Goal: Find specific page/section: Find specific page/section

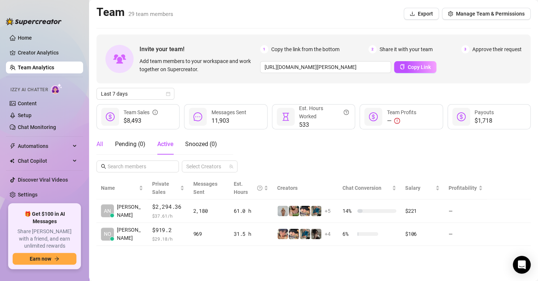
click at [100, 144] on div "All" at bounding box center [99, 144] width 7 height 9
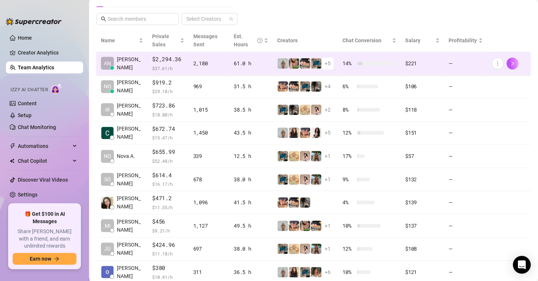
scroll to position [132, 0]
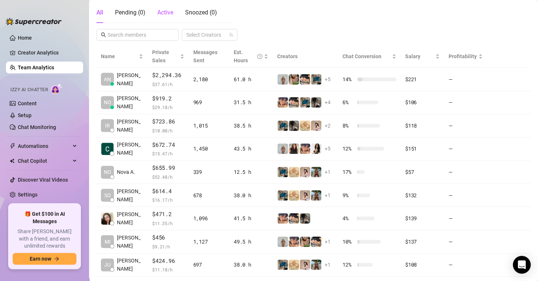
click at [161, 10] on span "Active" at bounding box center [165, 12] width 16 height 7
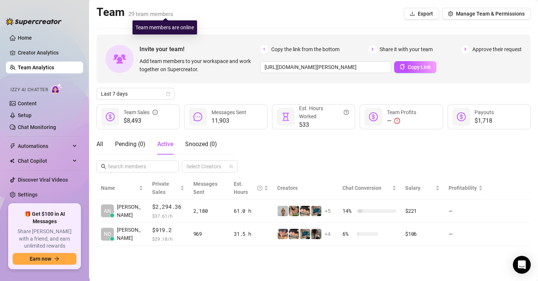
scroll to position [0, 0]
click at [100, 146] on div "All" at bounding box center [99, 144] width 7 height 9
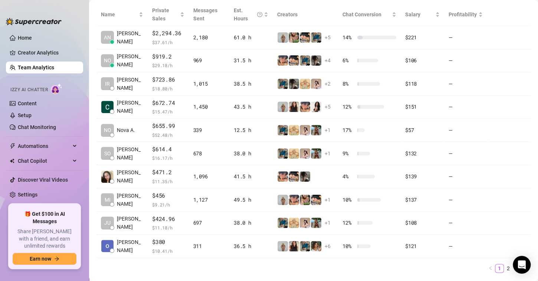
scroll to position [174, 0]
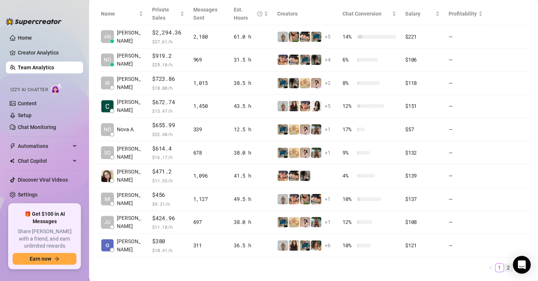
click at [504, 265] on link "2" at bounding box center [508, 268] width 8 height 8
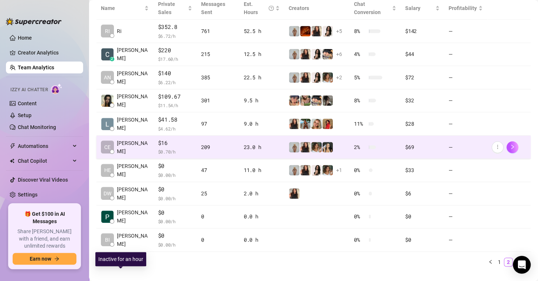
scroll to position [0, 0]
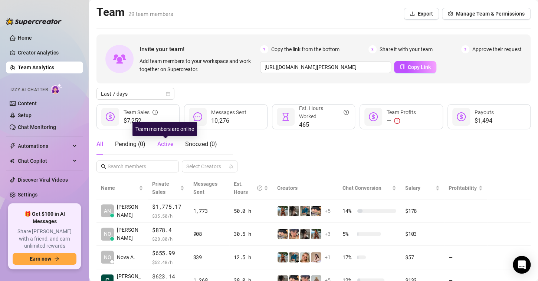
click at [163, 142] on span "Active" at bounding box center [165, 144] width 16 height 7
